Goal: Task Accomplishment & Management: Manage account settings

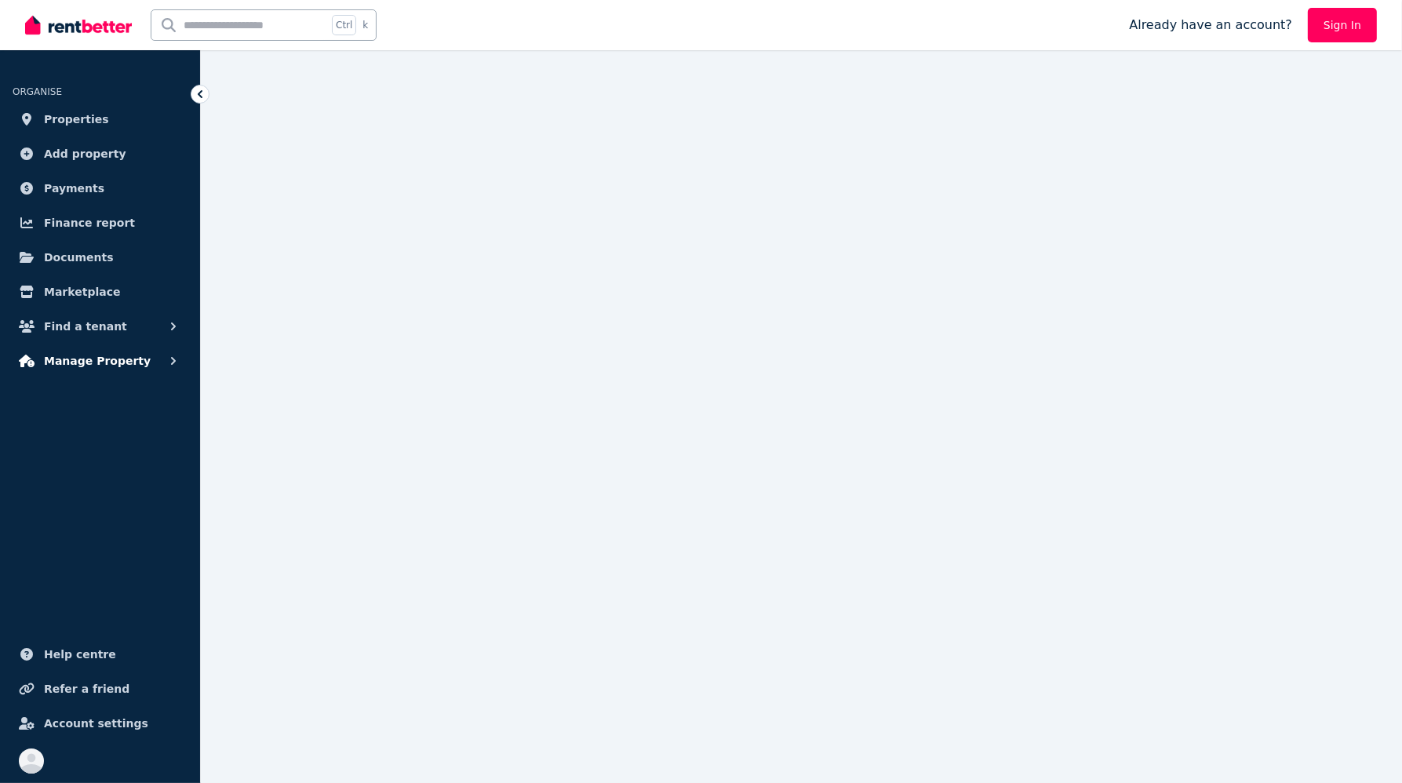
click at [117, 368] on span "Manage Property" at bounding box center [97, 360] width 107 height 19
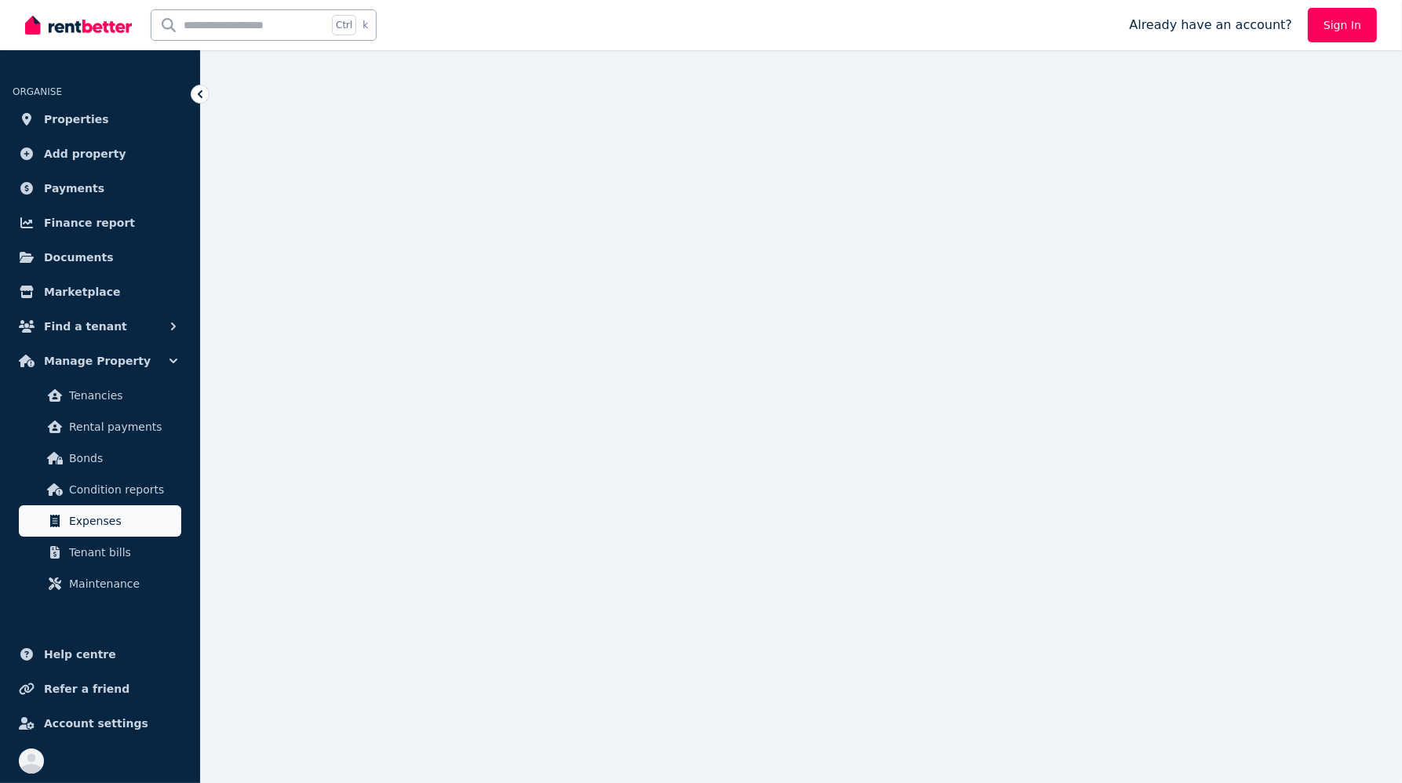
click at [114, 522] on span "Expenses" at bounding box center [122, 520] width 106 height 19
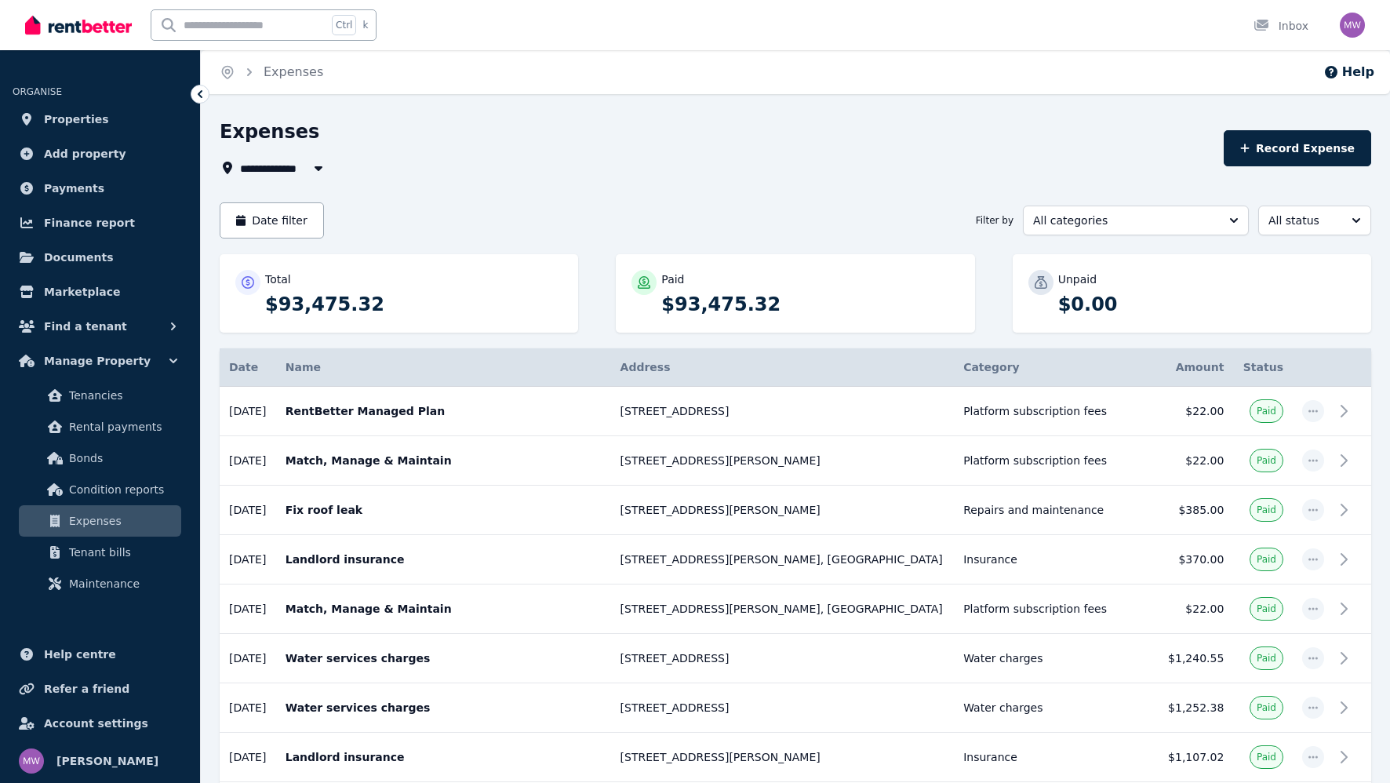
click at [297, 165] on span "All Properties" at bounding box center [290, 167] width 101 height 19
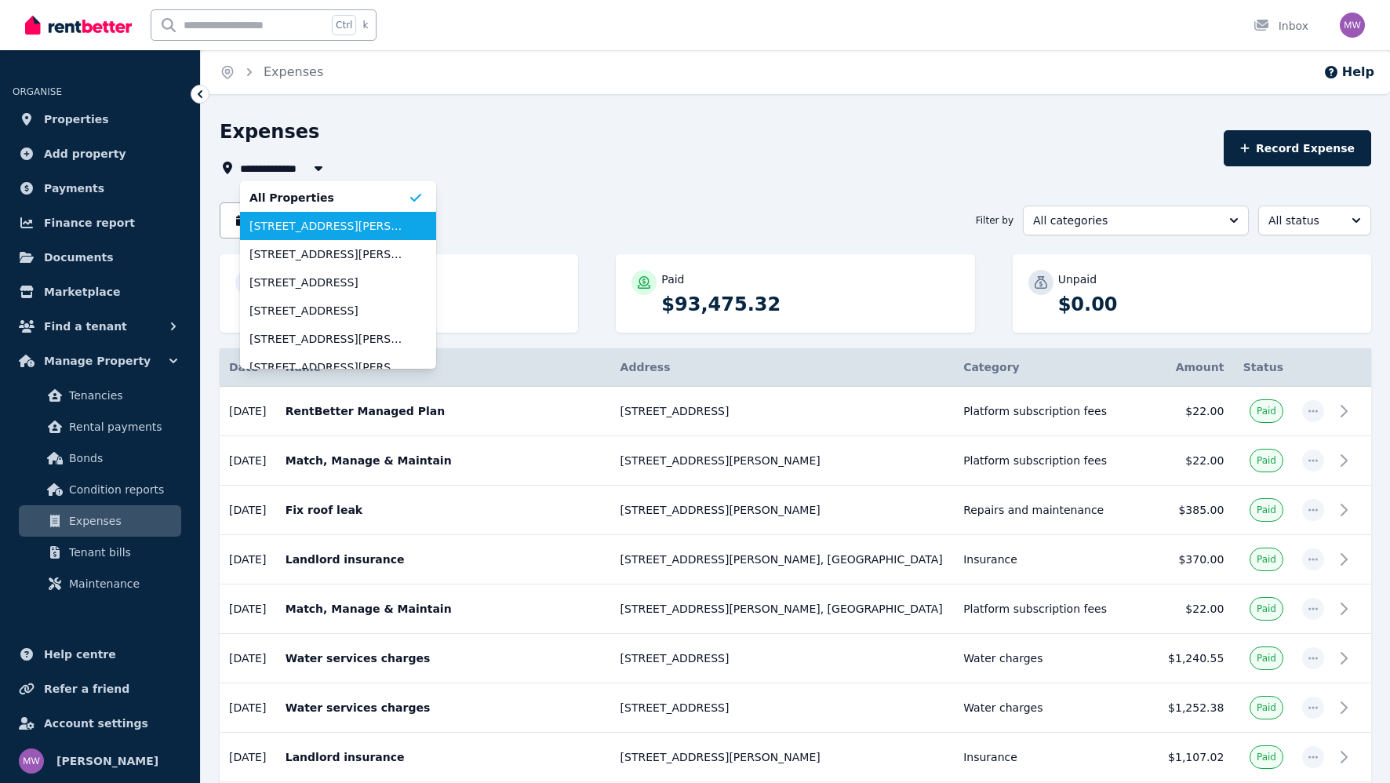
click at [297, 224] on span "[STREET_ADDRESS][PERSON_NAME]" at bounding box center [328, 226] width 158 height 16
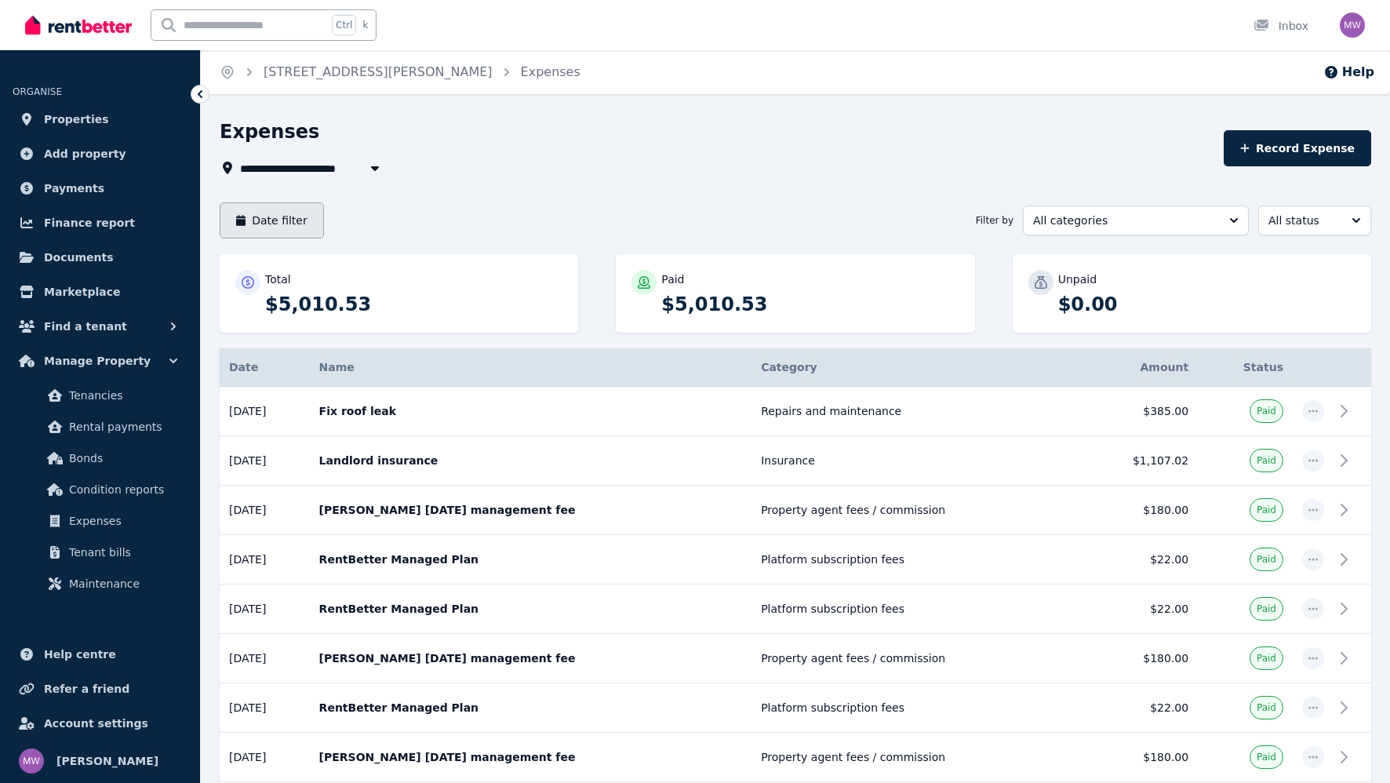
click at [286, 218] on button "Date filter" at bounding box center [272, 220] width 104 height 36
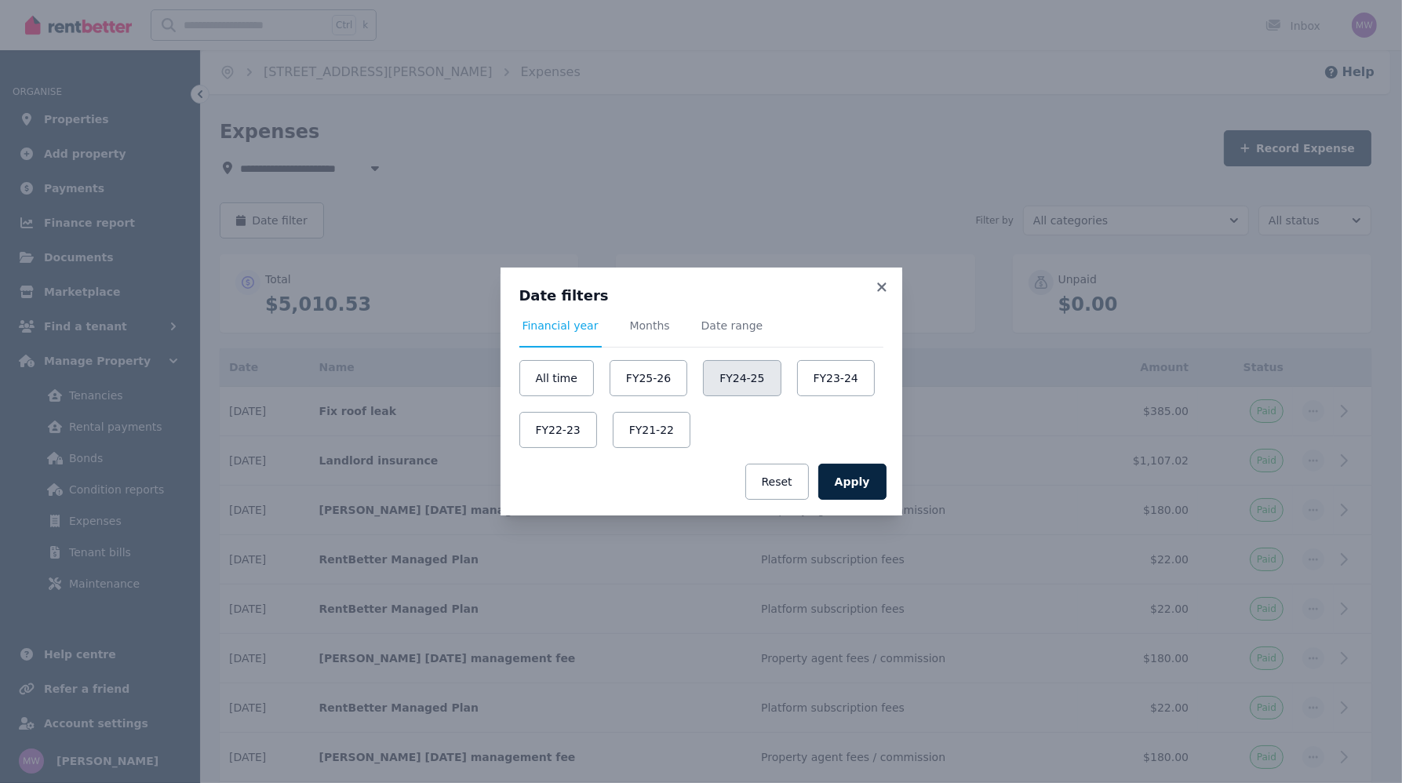
click at [708, 380] on button "FY24-25" at bounding box center [742, 378] width 78 height 36
click at [868, 479] on button "Apply" at bounding box center [852, 482] width 68 height 36
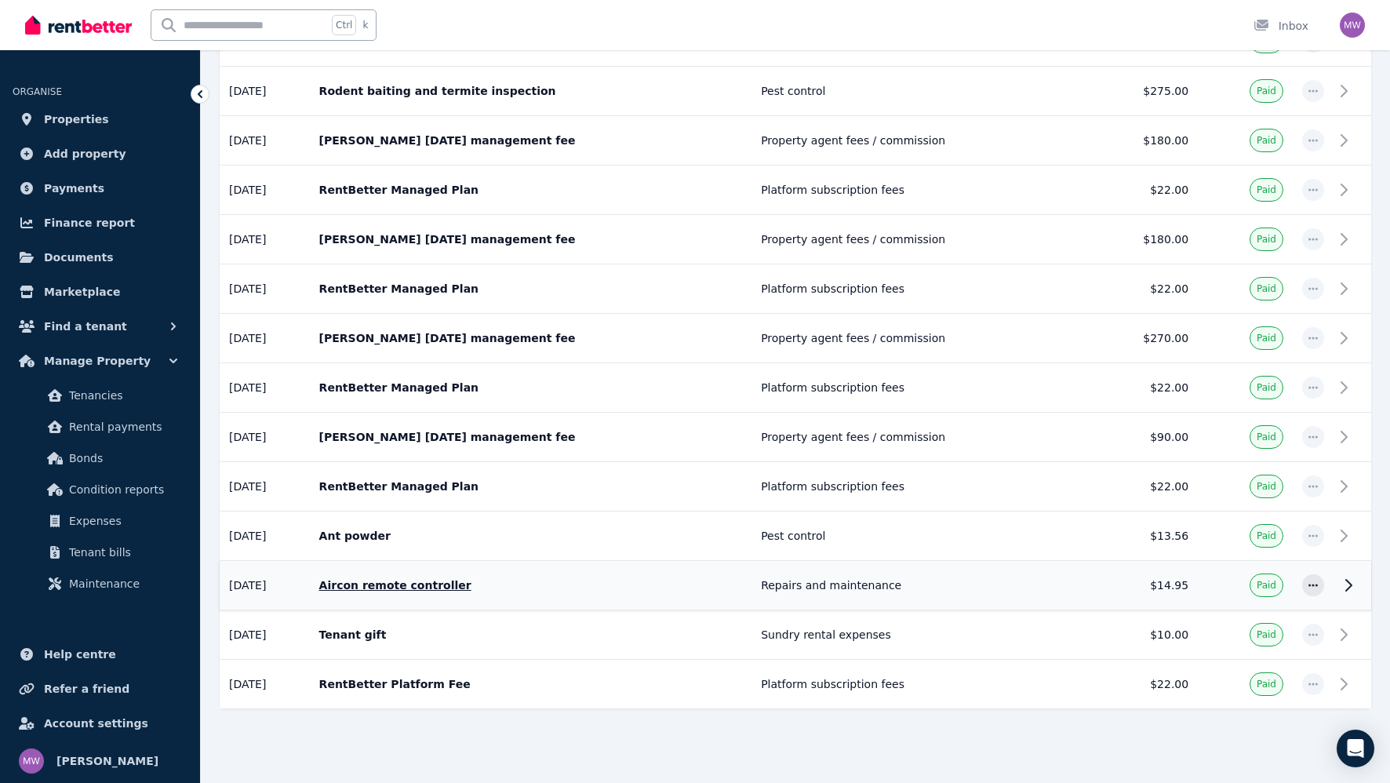
scroll to position [144, 0]
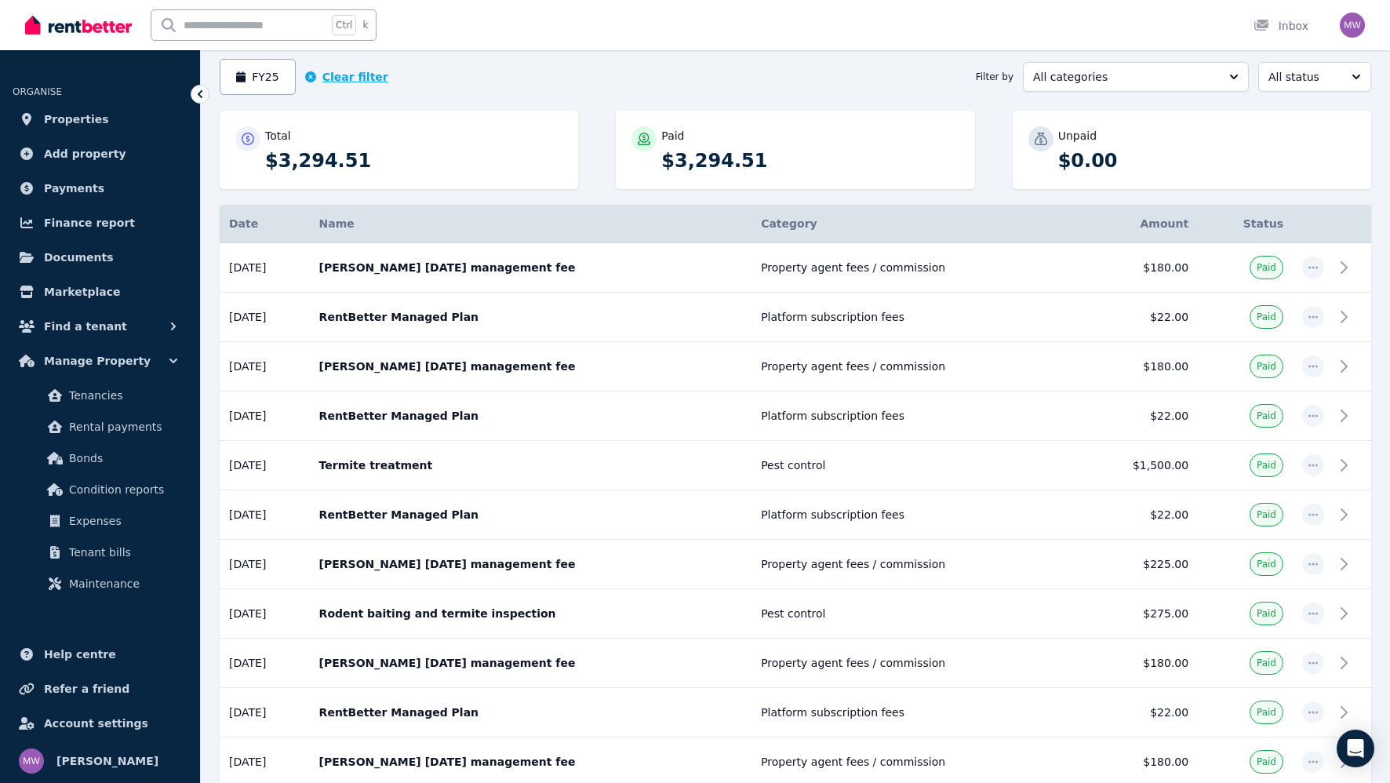
click at [318, 80] on button "Clear filter" at bounding box center [346, 77] width 83 height 16
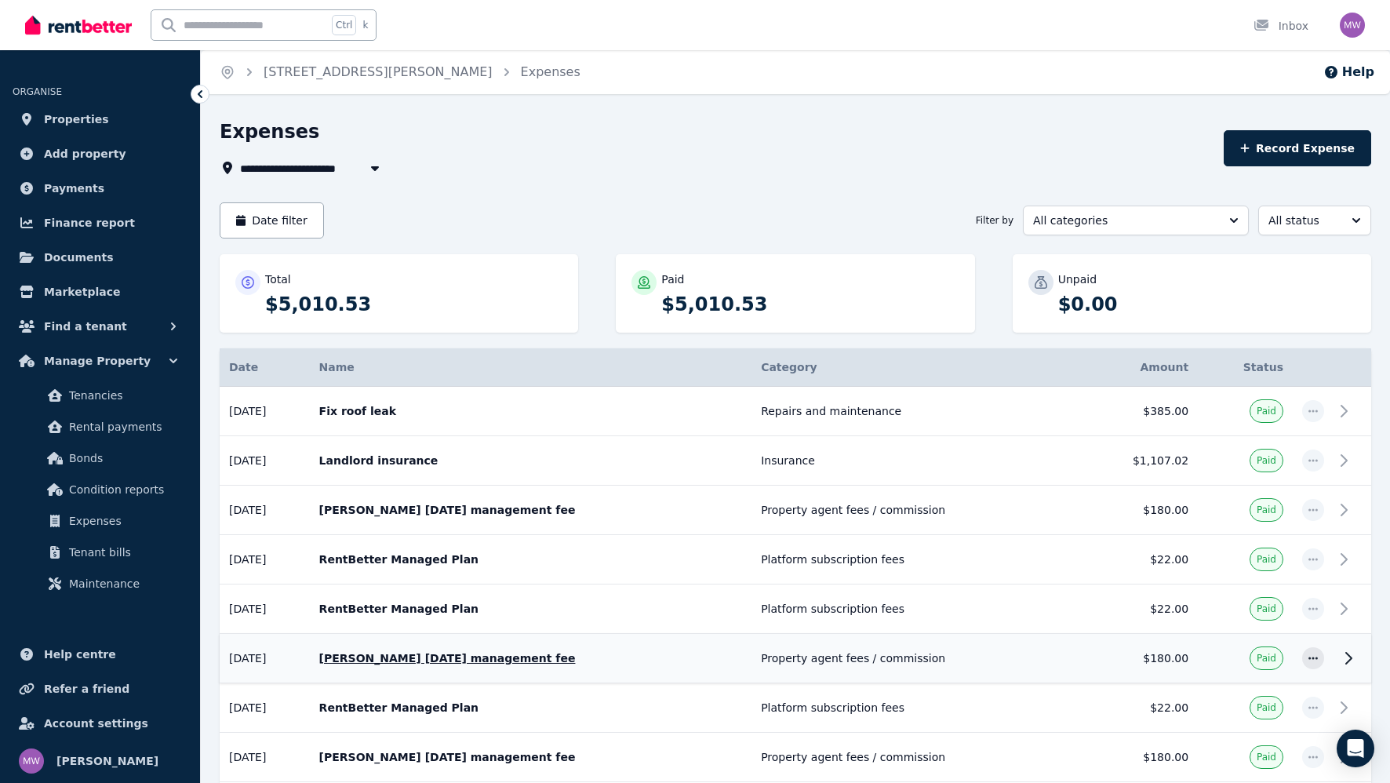
click at [473, 656] on p "[PERSON_NAME] [DATE] management fee" at bounding box center [531, 658] width 424 height 16
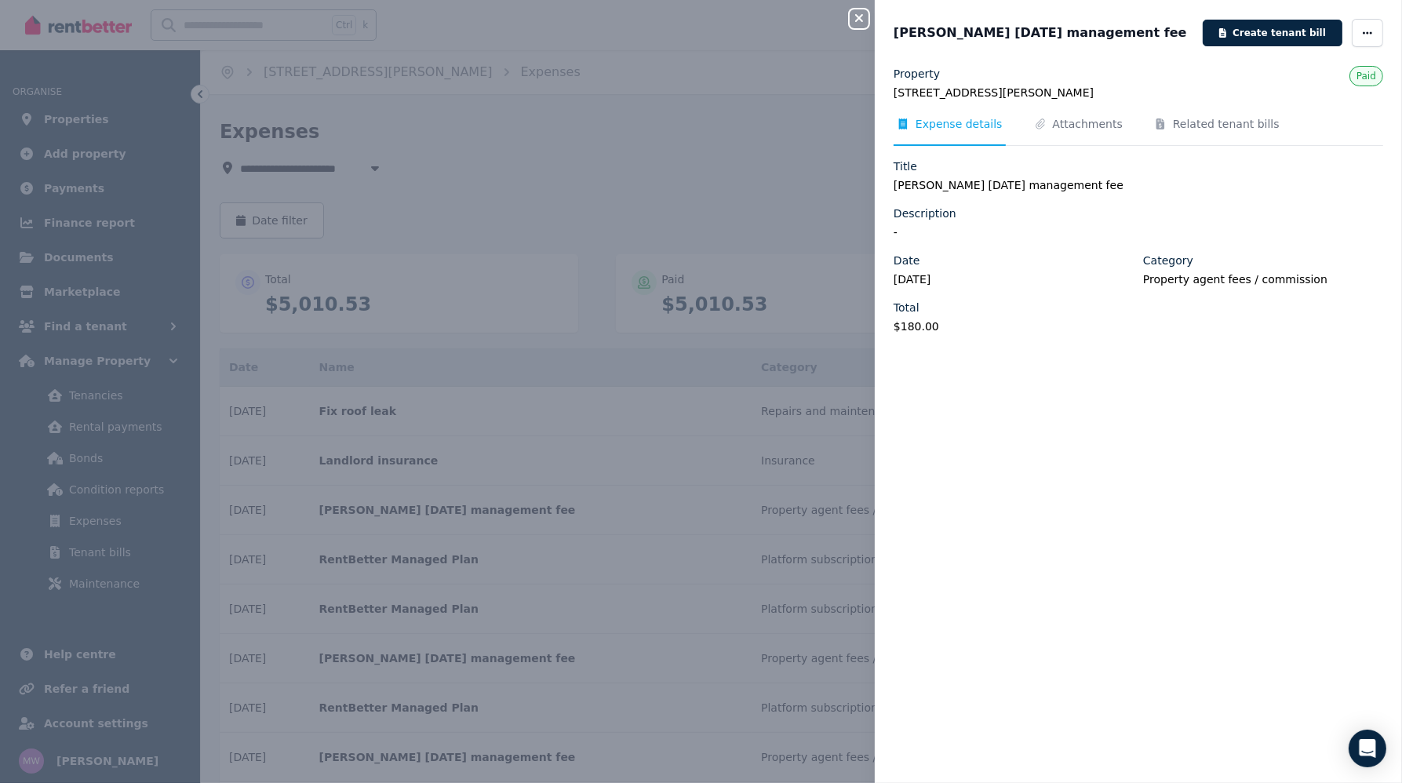
click at [853, 13] on icon "button" at bounding box center [858, 18] width 19 height 13
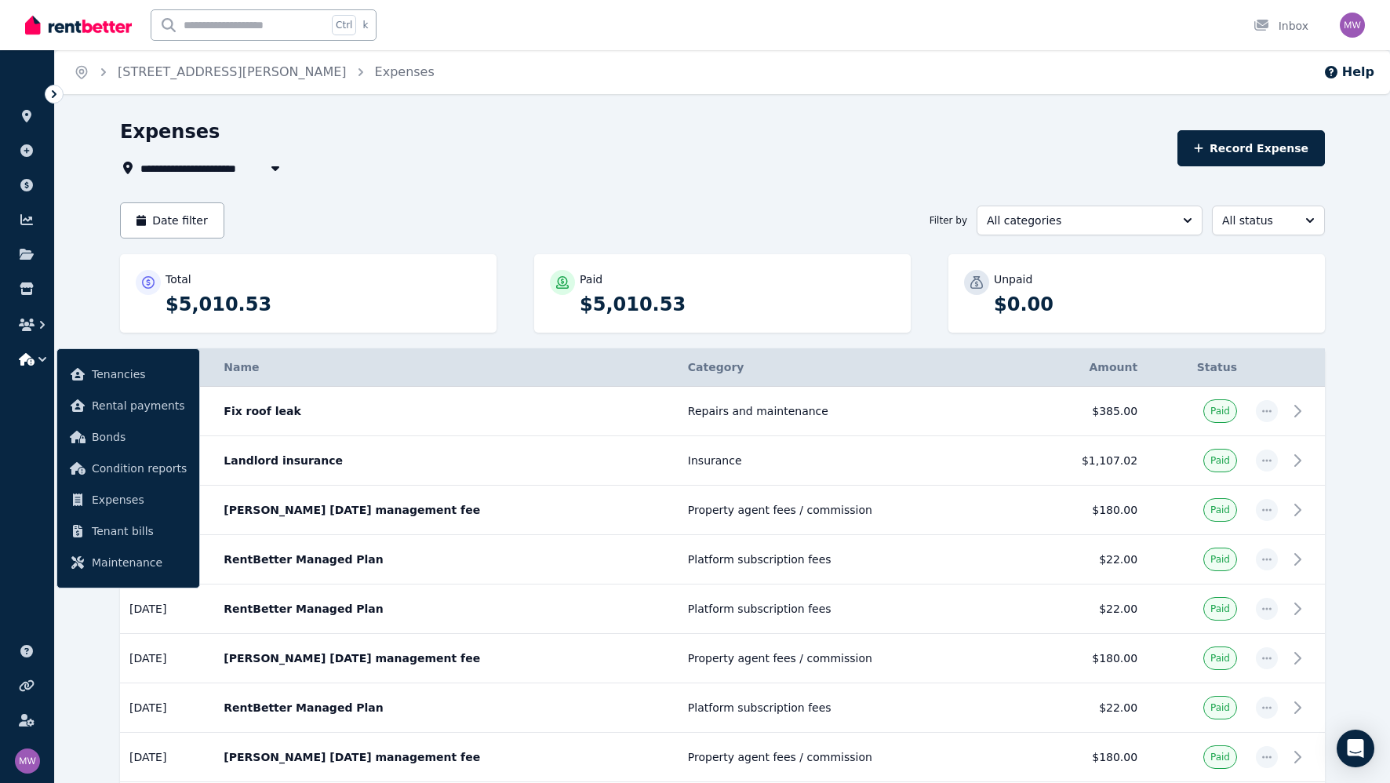
click at [243, 166] on span "[STREET_ADDRESS][PERSON_NAME]" at bounding box center [254, 167] width 228 height 19
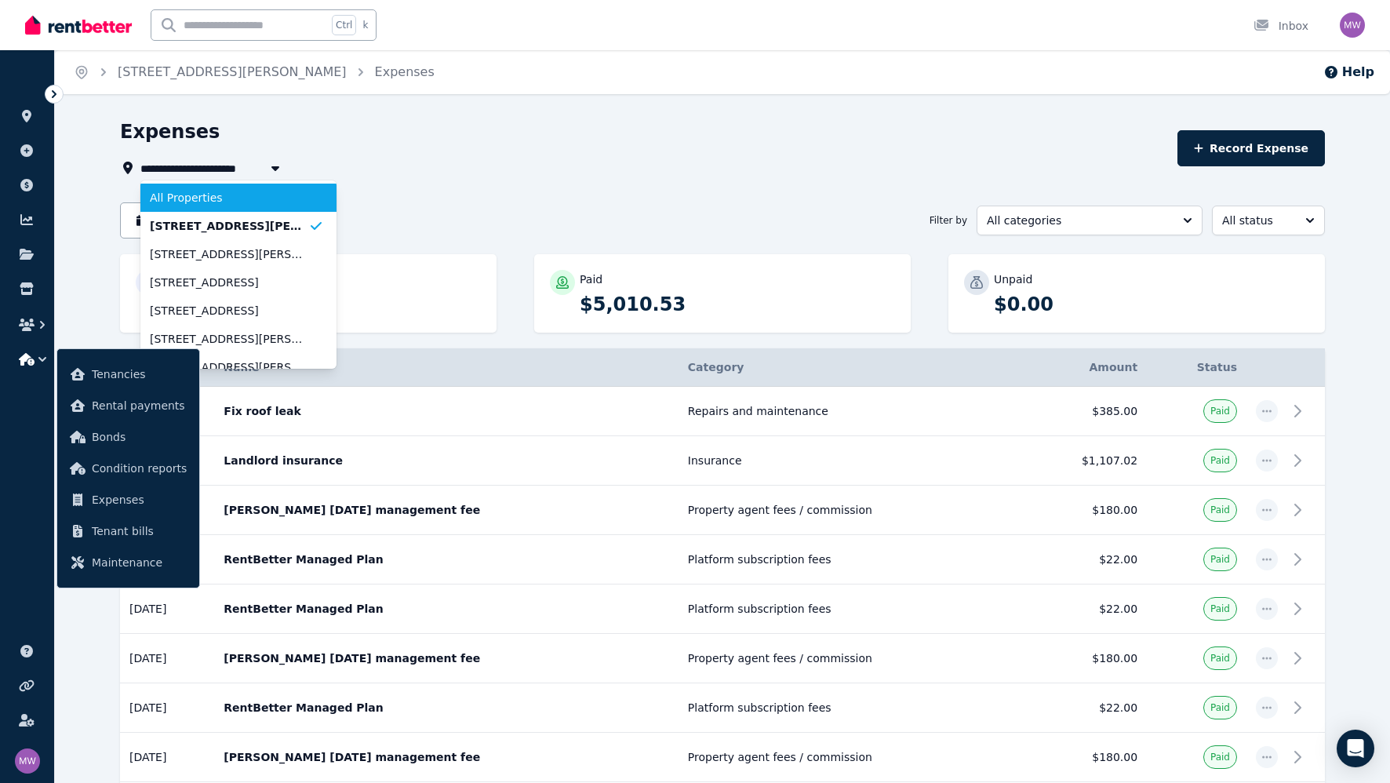
click at [231, 209] on li "All Properties" at bounding box center [238, 198] width 196 height 28
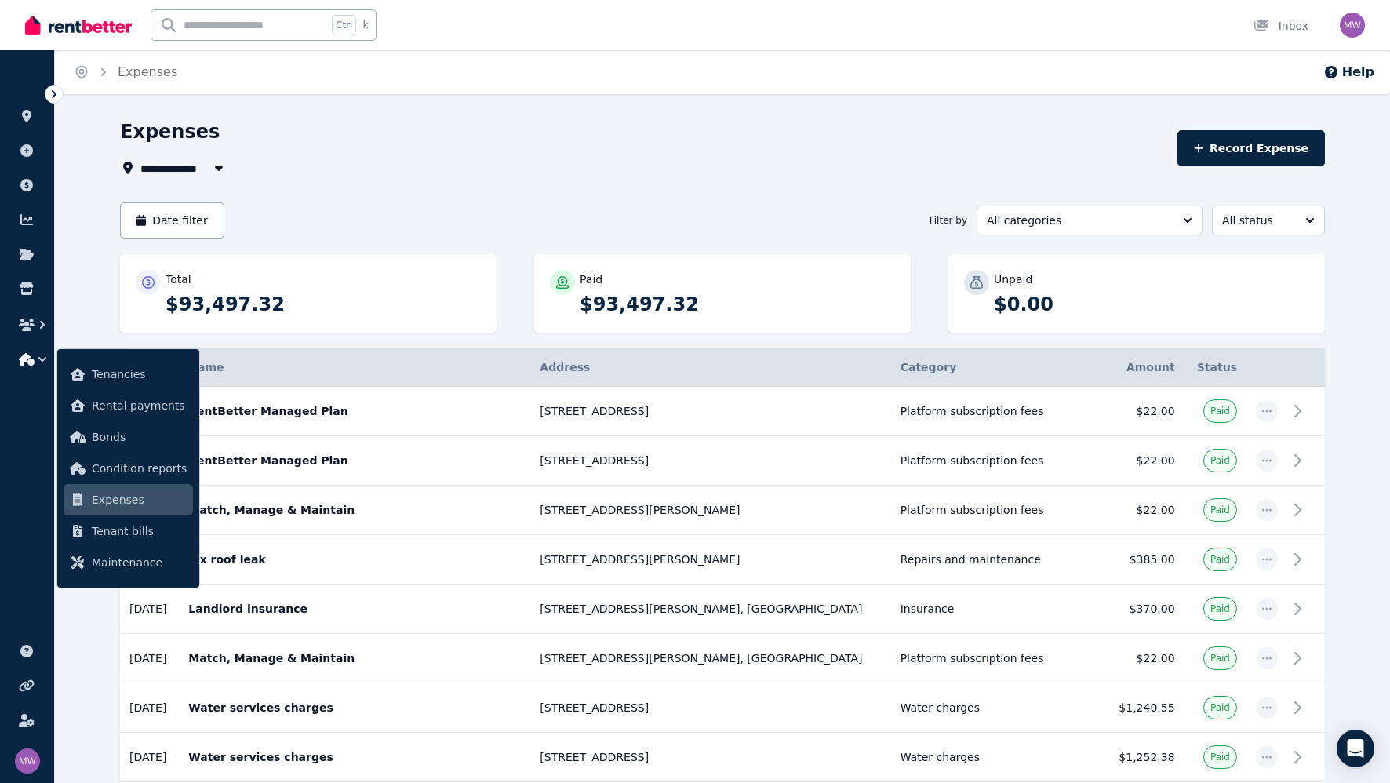
click at [179, 159] on span "All Properties" at bounding box center [190, 167] width 101 height 19
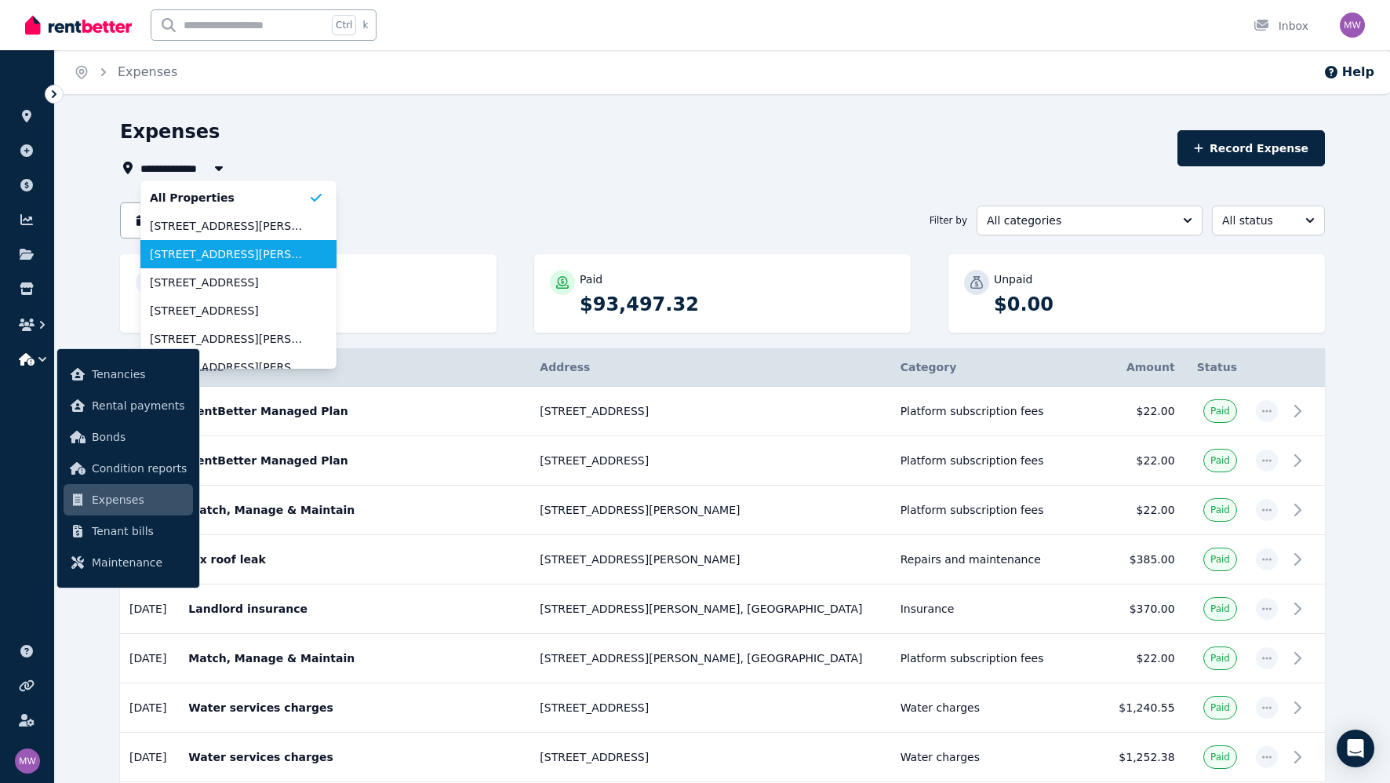
click at [198, 249] on span "[STREET_ADDRESS][PERSON_NAME]" at bounding box center [229, 254] width 158 height 16
type input "**********"
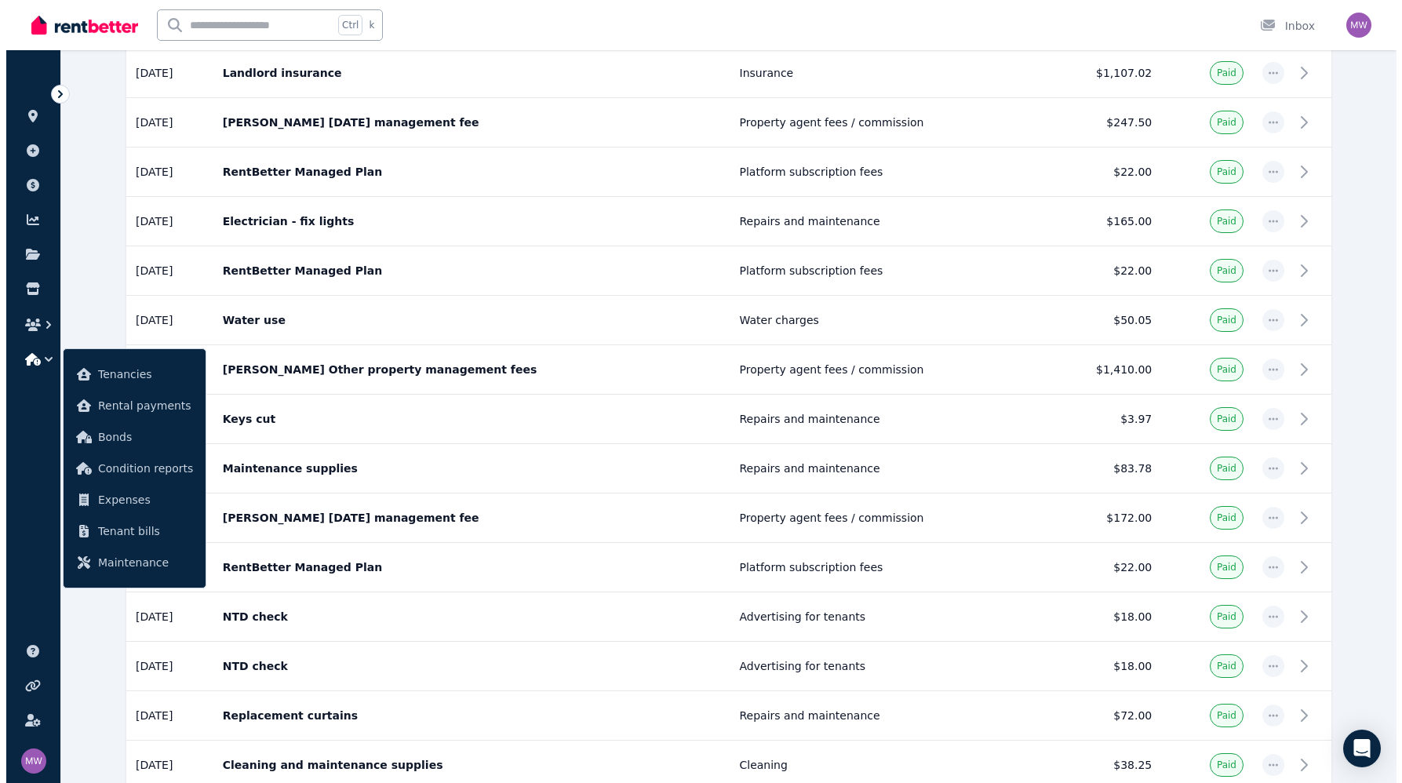
scroll to position [76, 0]
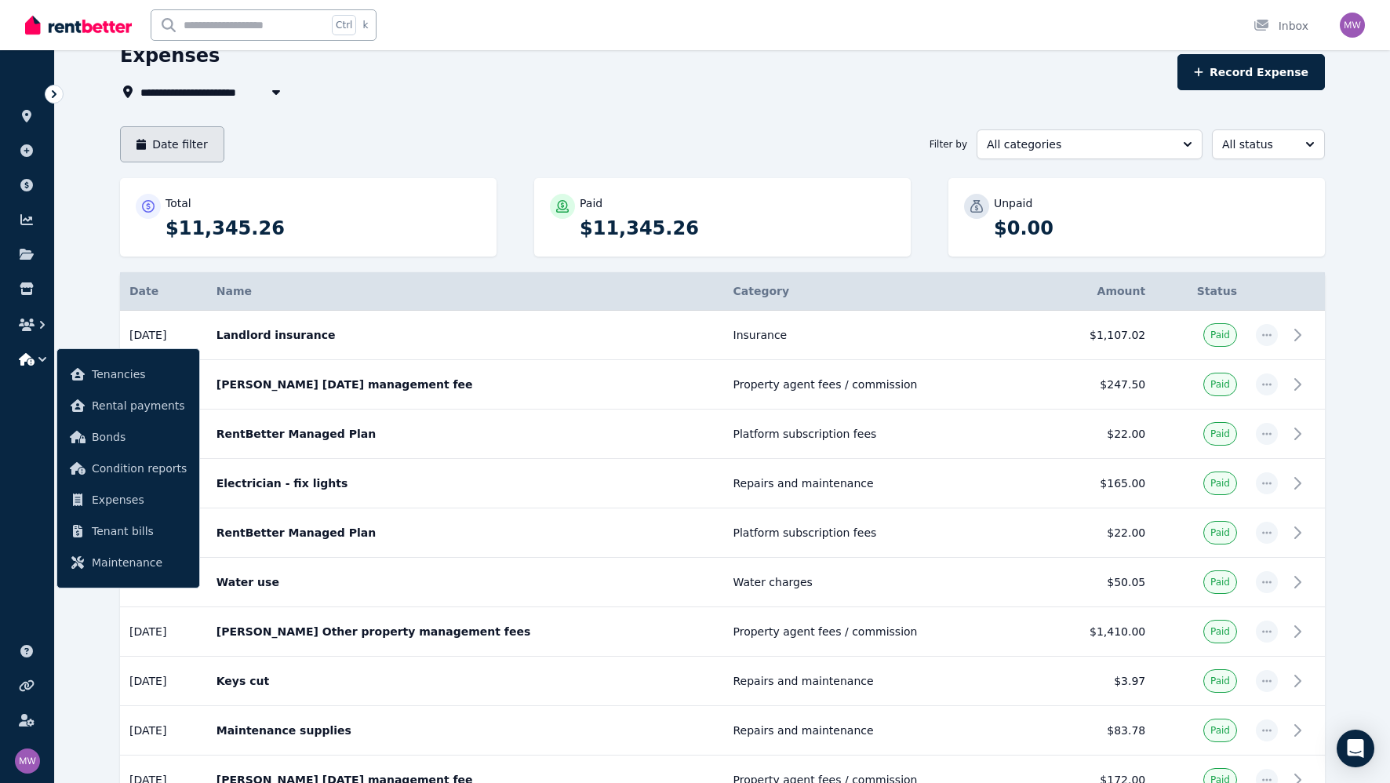
click at [197, 142] on button "Date filter" at bounding box center [172, 144] width 104 height 36
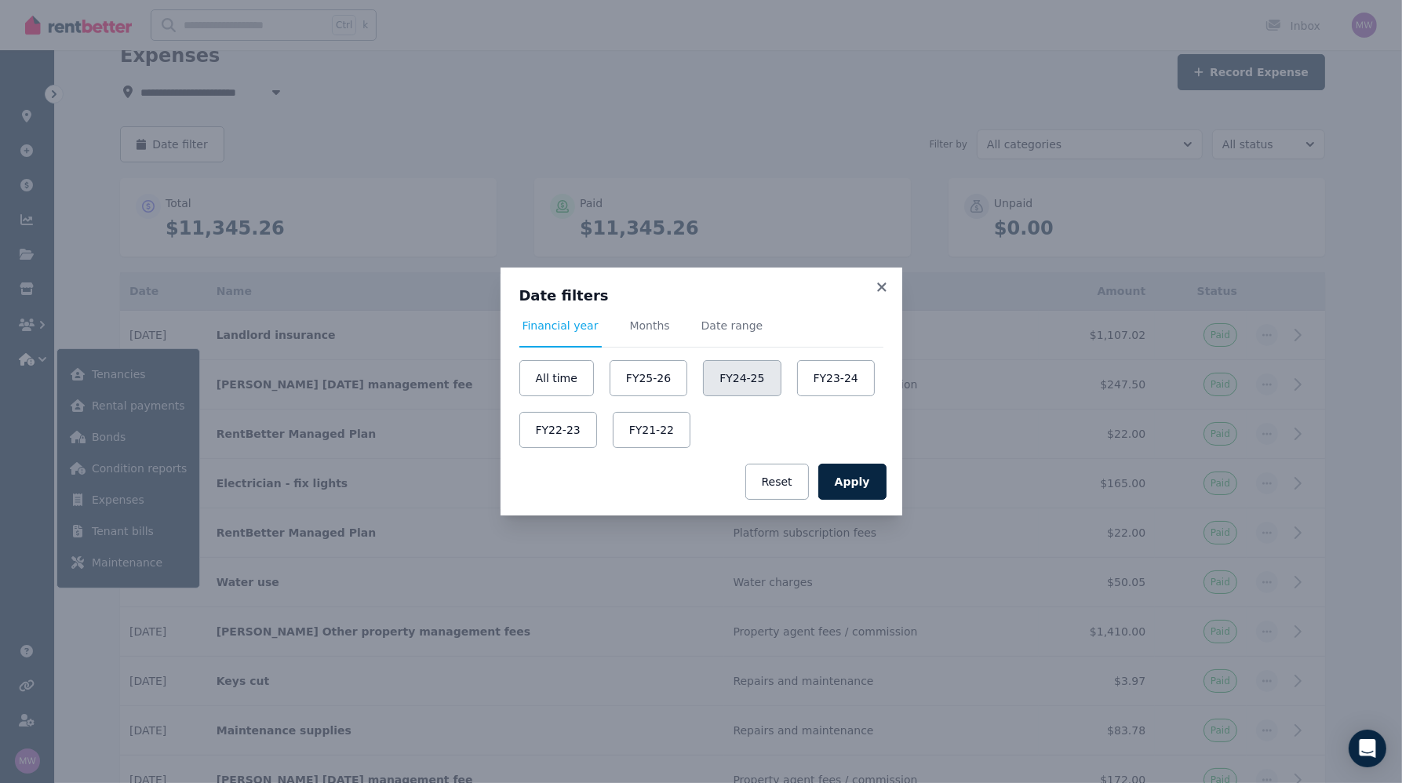
click at [711, 381] on button "FY24-25" at bounding box center [742, 378] width 78 height 36
click at [871, 488] on button "Apply" at bounding box center [852, 482] width 68 height 36
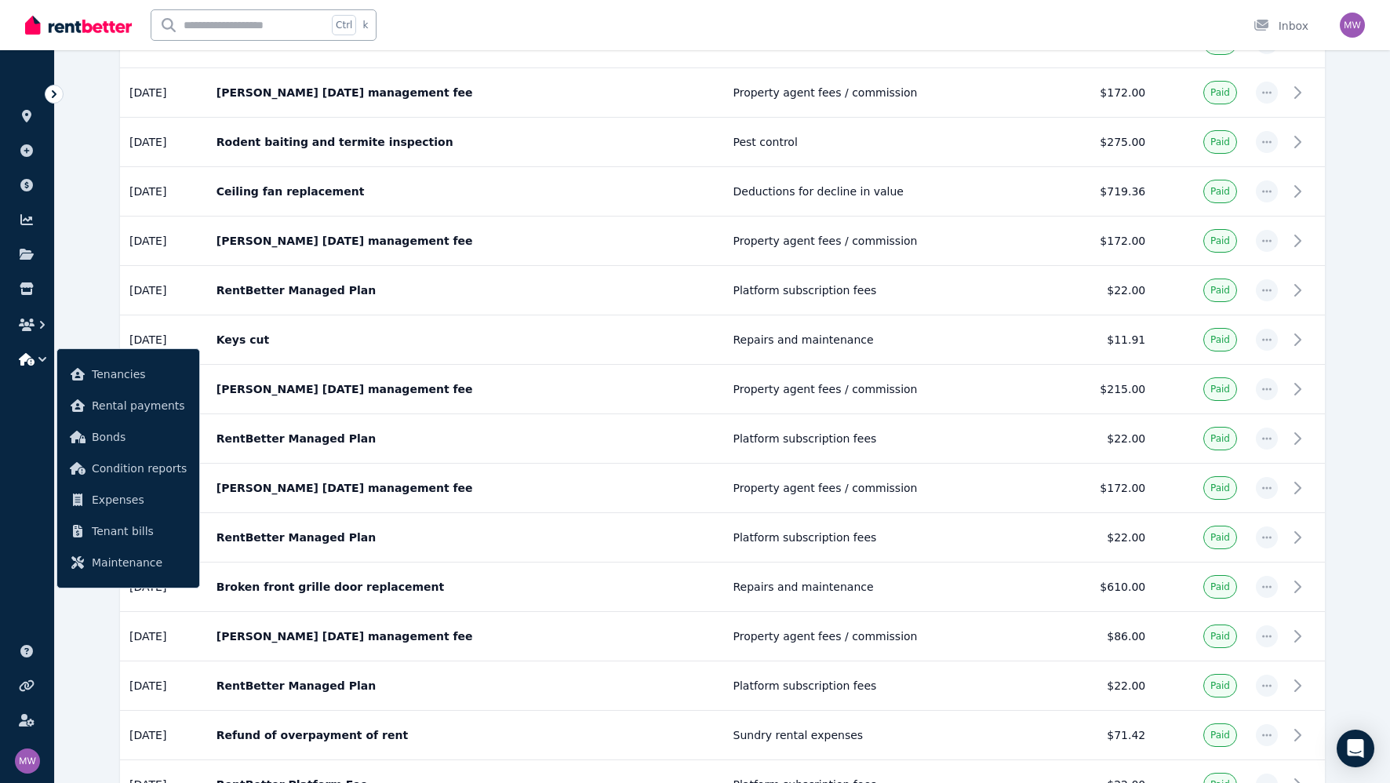
scroll to position [1400, 0]
